Goal: Information Seeking & Learning: Understand process/instructions

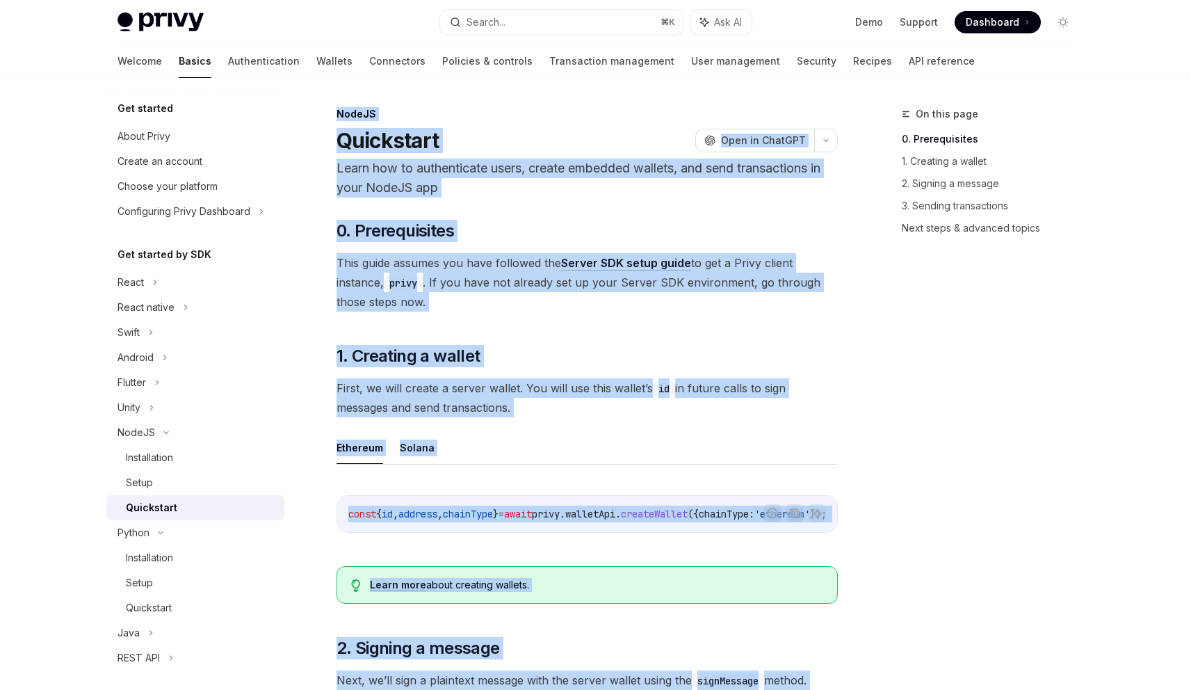
click at [180, 451] on div "Installation" at bounding box center [201, 457] width 150 height 17
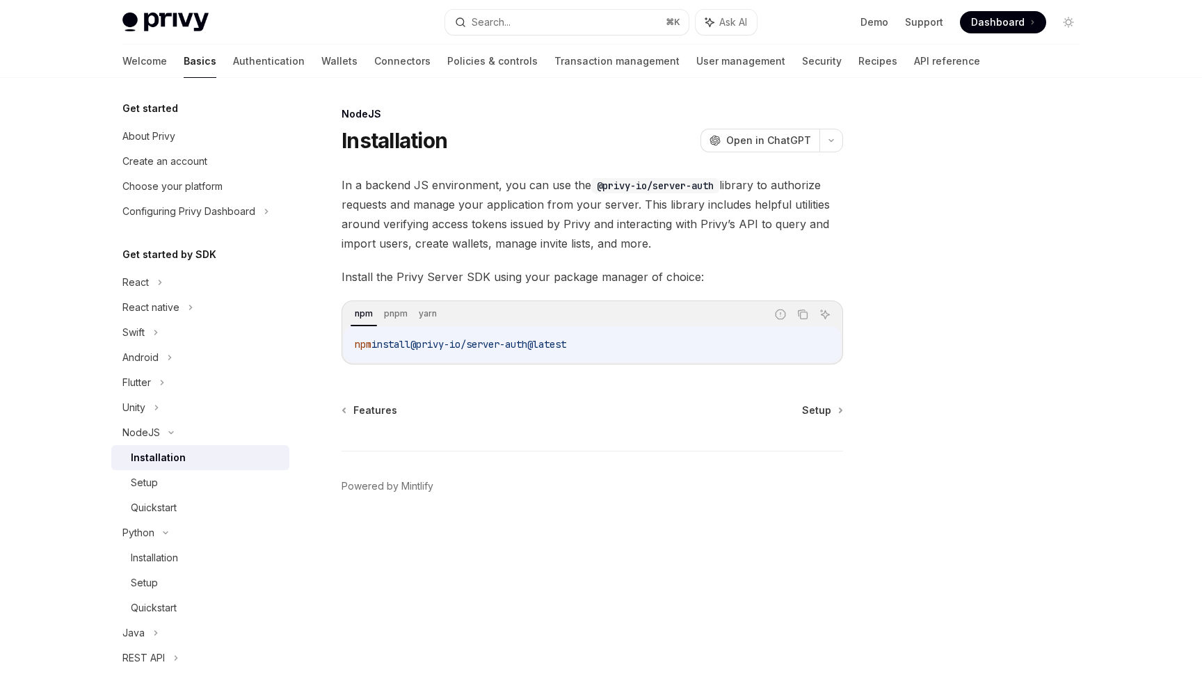
click at [625, 340] on code "npm install @privy-io/server-auth@latest" at bounding box center [592, 344] width 475 height 17
drag, startPoint x: 611, startPoint y: 363, endPoint x: 339, endPoint y: 111, distance: 370.6
click at [339, 111] on div "NodeJS Installation OpenAI Open in ChatGPT OpenAI Open in ChatGPT In a backend …" at bounding box center [462, 398] width 768 height 584
copy div "NodeJS Installation OpenAI Open in ChatGPT OpenAI Open in ChatGPT In a backend …"
click at [168, 481] on div "Setup" at bounding box center [206, 482] width 150 height 17
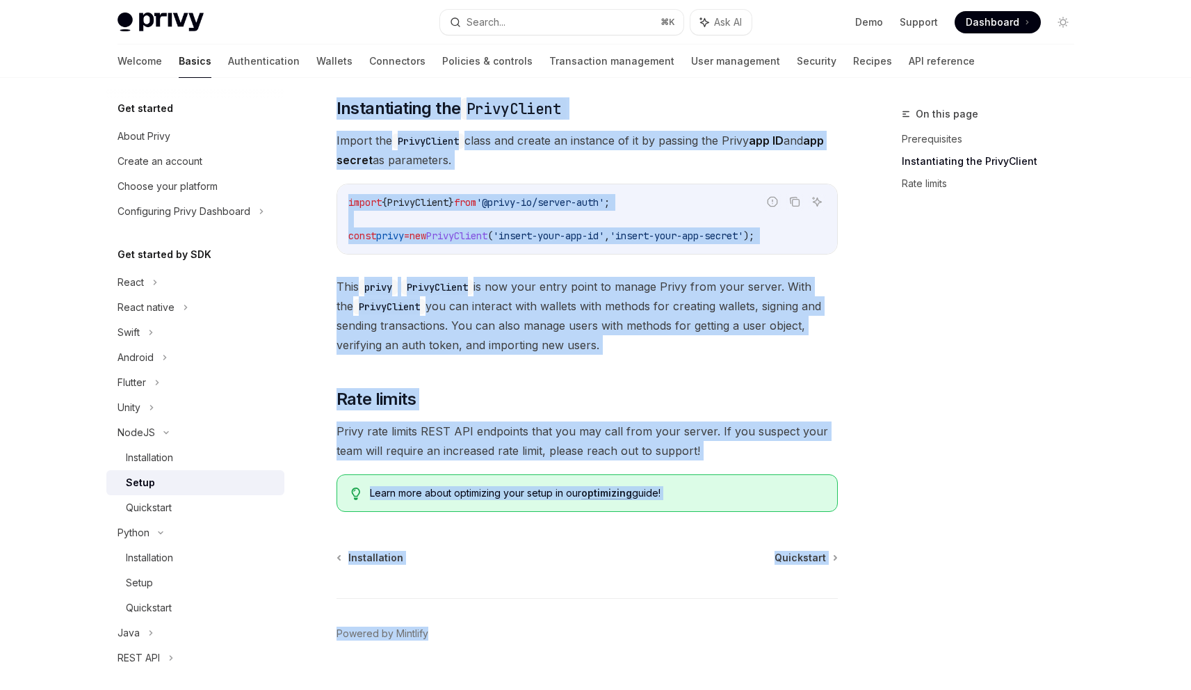
scroll to position [251, 0]
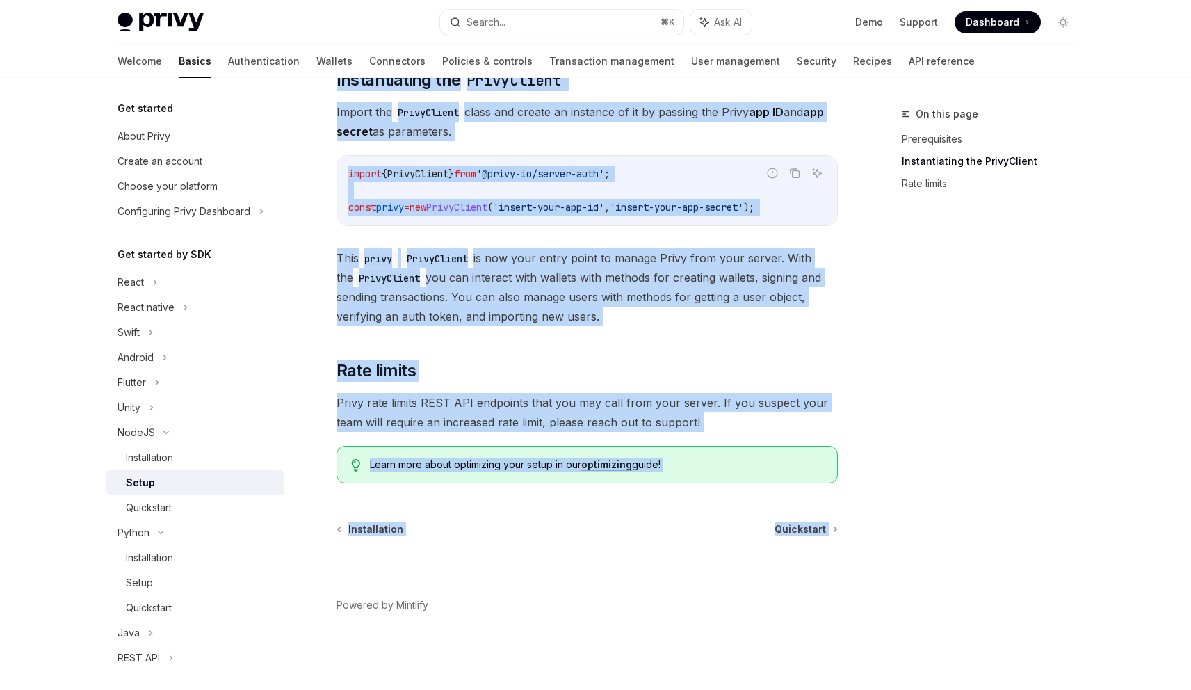
drag, startPoint x: 332, startPoint y: 91, endPoint x: 836, endPoint y: 544, distance: 677.7
click at [836, 544] on div "On this page Prerequisites Instantiating the PrivyClient Rate limits NodeJS Set…" at bounding box center [595, 258] width 979 height 863
copy div "LoreMI Dolor SitaME Cons ad ElitSED DoeiUS Temp in UtlaBOR ​ Etdoloremagna Aliq…"
click at [158, 513] on div "Quickstart" at bounding box center [149, 507] width 46 height 17
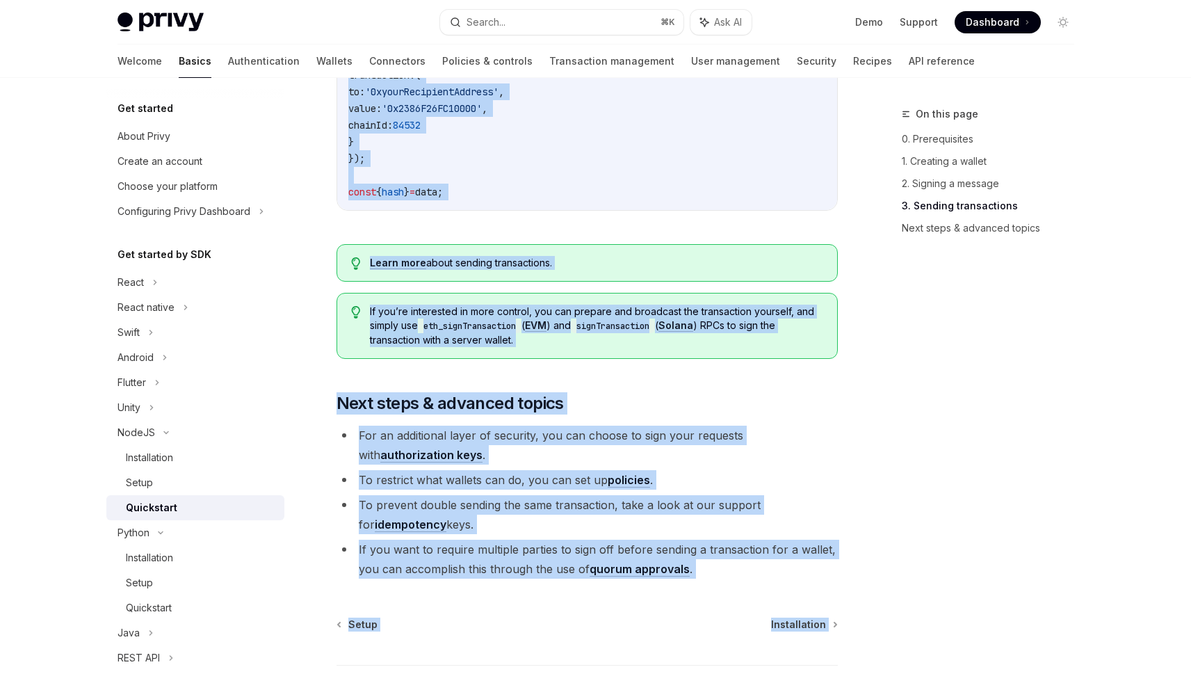
scroll to position [1394, 0]
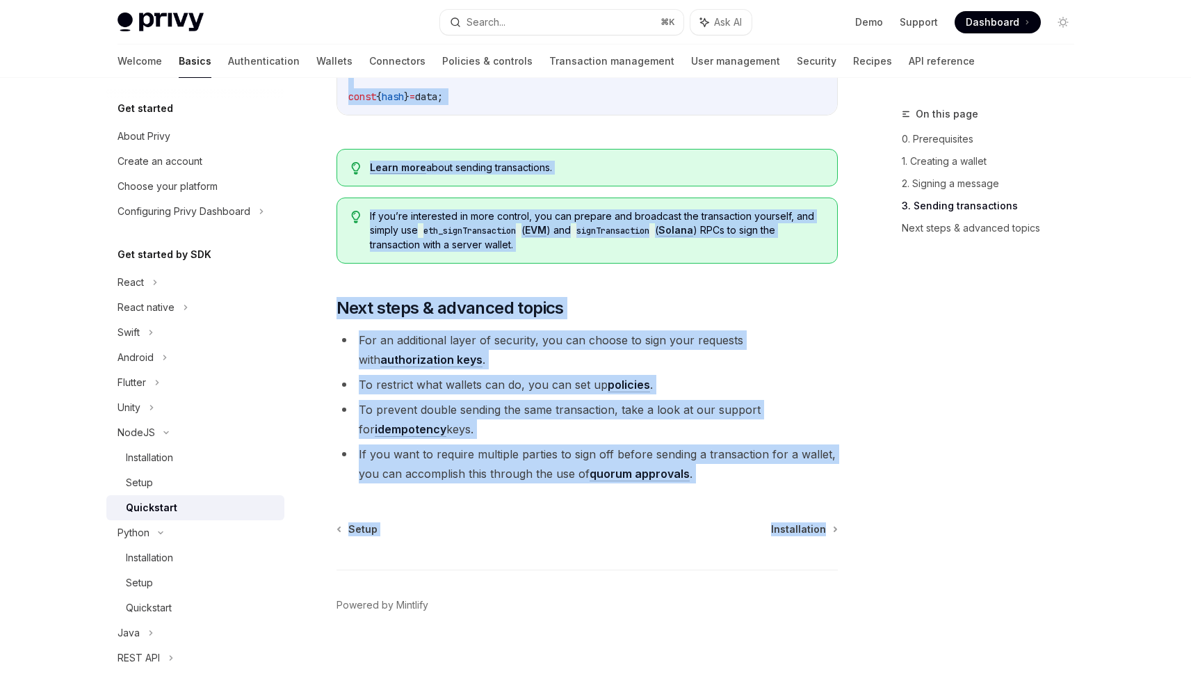
drag, startPoint x: 325, startPoint y: 90, endPoint x: 857, endPoint y: 533, distance: 692.3
copy div "LoreMI Dolorsitam ConsEC Adip el SeddOEI Tempo inc ut laboreetdolo magna, aliqu…"
click at [158, 453] on div "Installation" at bounding box center [149, 457] width 47 height 17
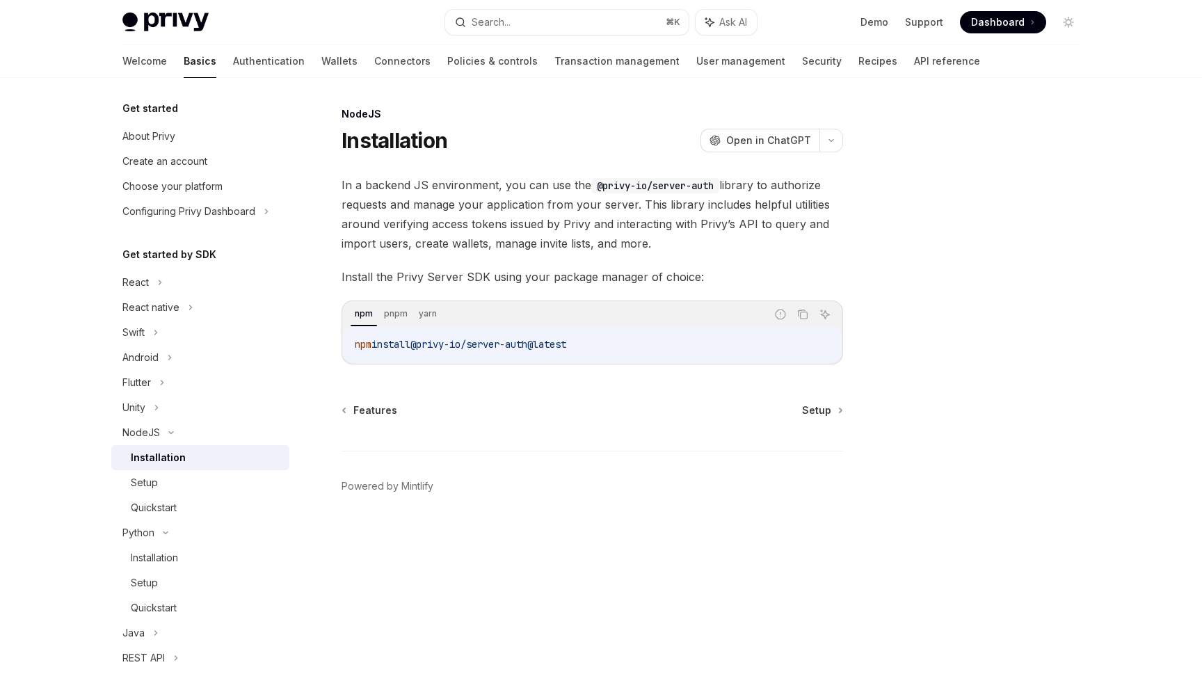
drag, startPoint x: 603, startPoint y: 349, endPoint x: 336, endPoint y: 119, distance: 352.6
click at [336, 119] on div "NodeJS Installation OpenAI Open in ChatGPT OpenAI Open in ChatGPT In a backend …" at bounding box center [462, 398] width 768 height 584
copy div "NodeJS Installation OpenAI Open in ChatGPT OpenAI Open in ChatGPT In a backend …"
click at [155, 474] on div "Setup" at bounding box center [144, 482] width 27 height 17
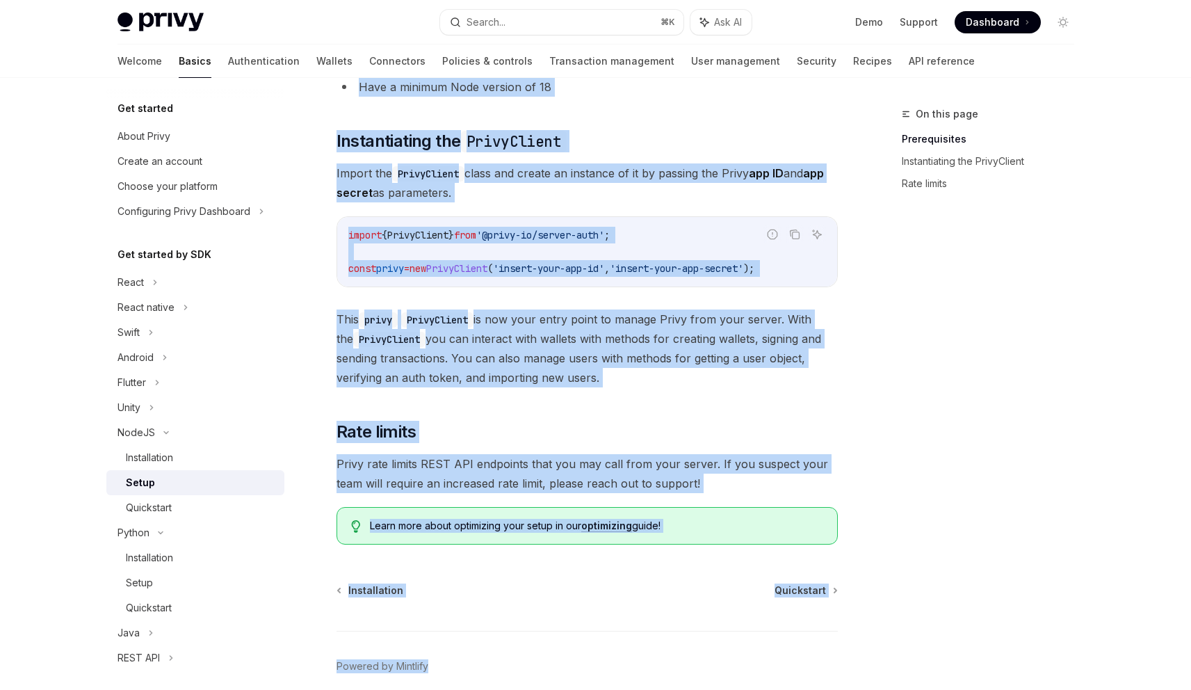
scroll to position [251, 0]
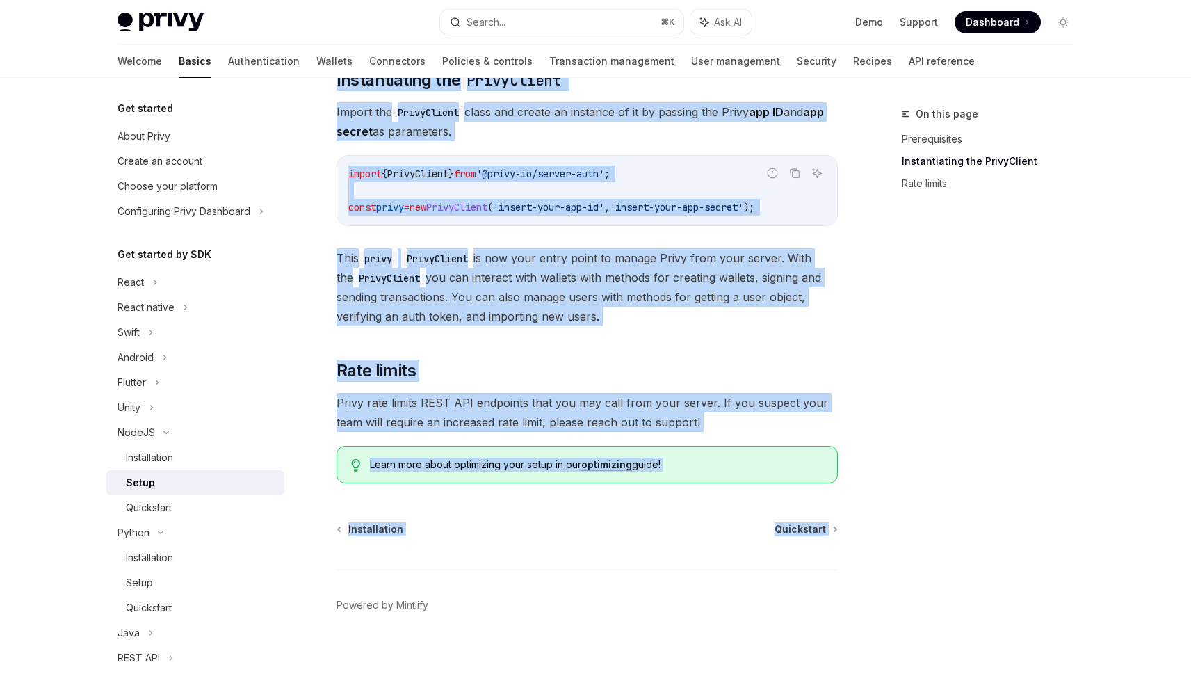
drag, startPoint x: 330, startPoint y: 104, endPoint x: 851, endPoint y: 556, distance: 690.7
click at [851, 558] on div "On this page Prerequisites Instantiating the PrivyClient Rate limits NodeJS Set…" at bounding box center [595, 258] width 979 height 863
copy div "LoreMI Dolor SitaME Cons ad ElitSED DoeiUS Temp in UtlaBOR ​ Etdoloremagna Aliq…"
click at [151, 513] on div "Quickstart" at bounding box center [149, 507] width 46 height 17
type textarea "*"
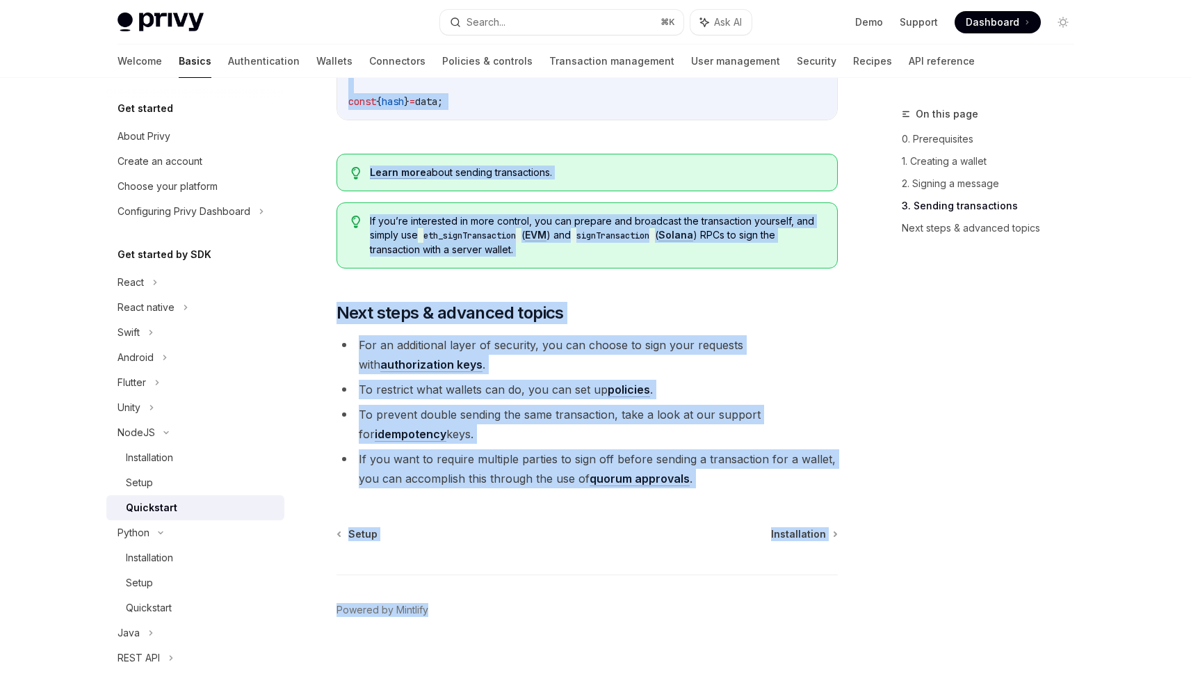
scroll to position [1394, 0]
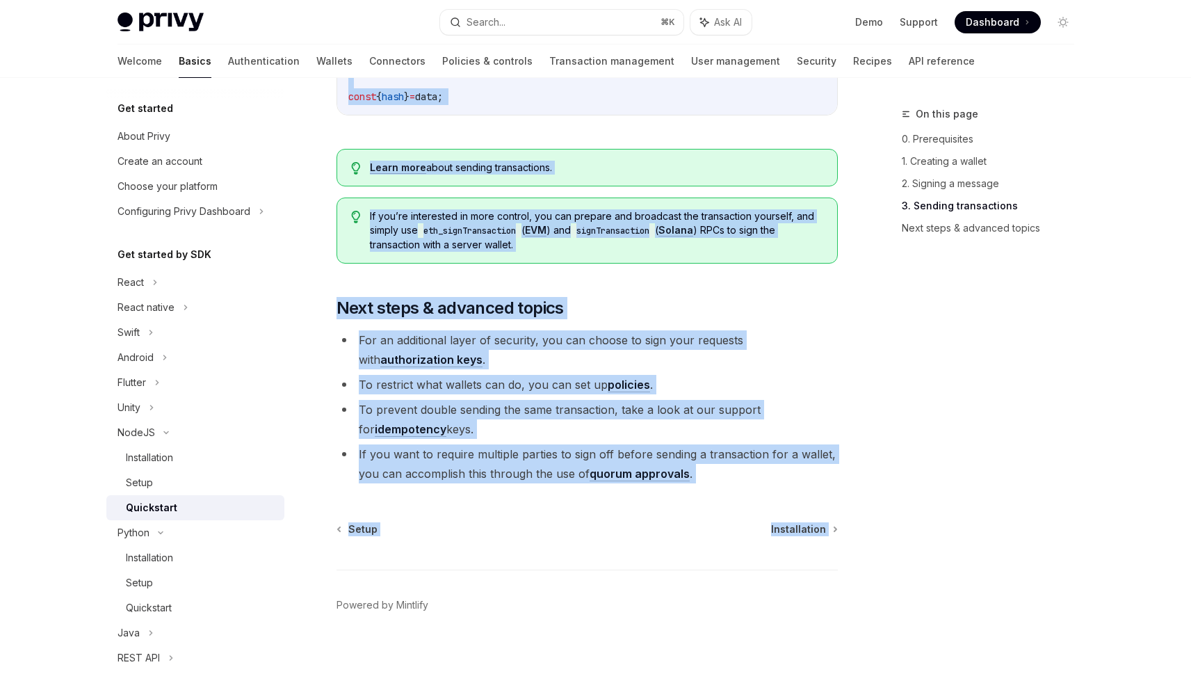
drag, startPoint x: 330, startPoint y: 90, endPoint x: 639, endPoint y: 591, distance: 588.9
copy div "LoreMI Dolorsitam ConsEC Adip el SeddOEI Tempo inc ut laboreetdolo magna, aliqu…"
